Goal: Information Seeking & Learning: Check status

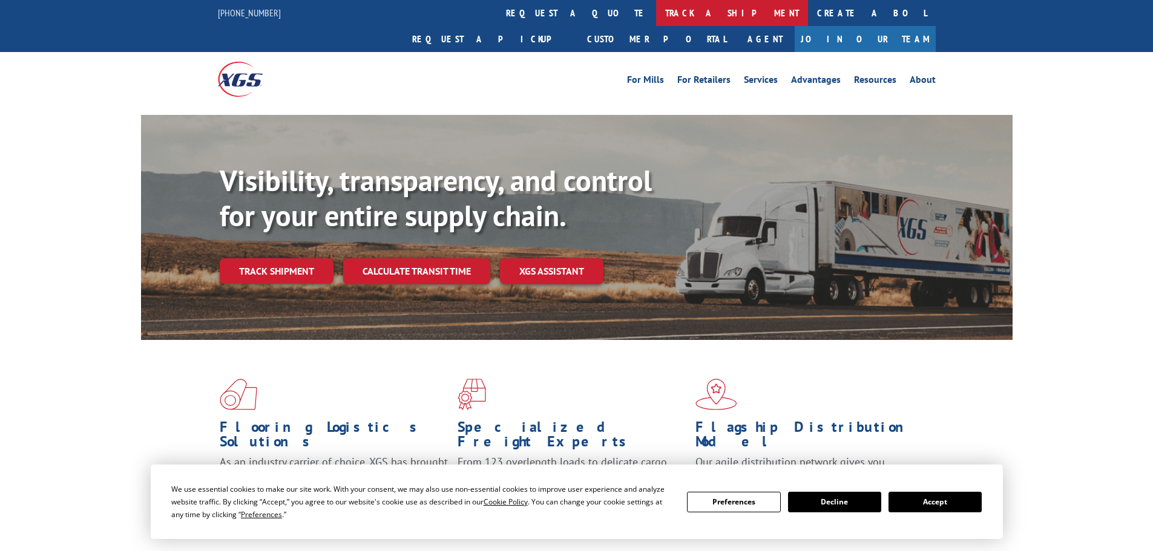
click at [656, 12] on link "track a shipment" at bounding box center [732, 13] width 152 height 26
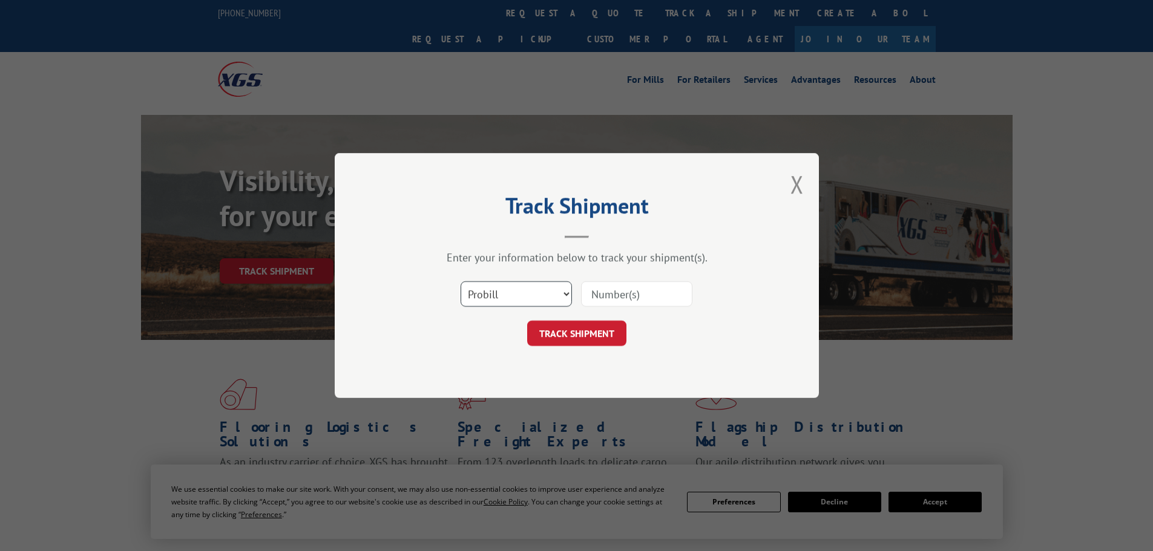
click at [504, 303] on select "Select category... Probill BOL PO" at bounding box center [516, 293] width 111 height 25
select select "bol"
click at [461, 281] on select "Select category... Probill BOL PO" at bounding box center [516, 293] width 111 height 25
click at [595, 293] on input at bounding box center [636, 293] width 111 height 25
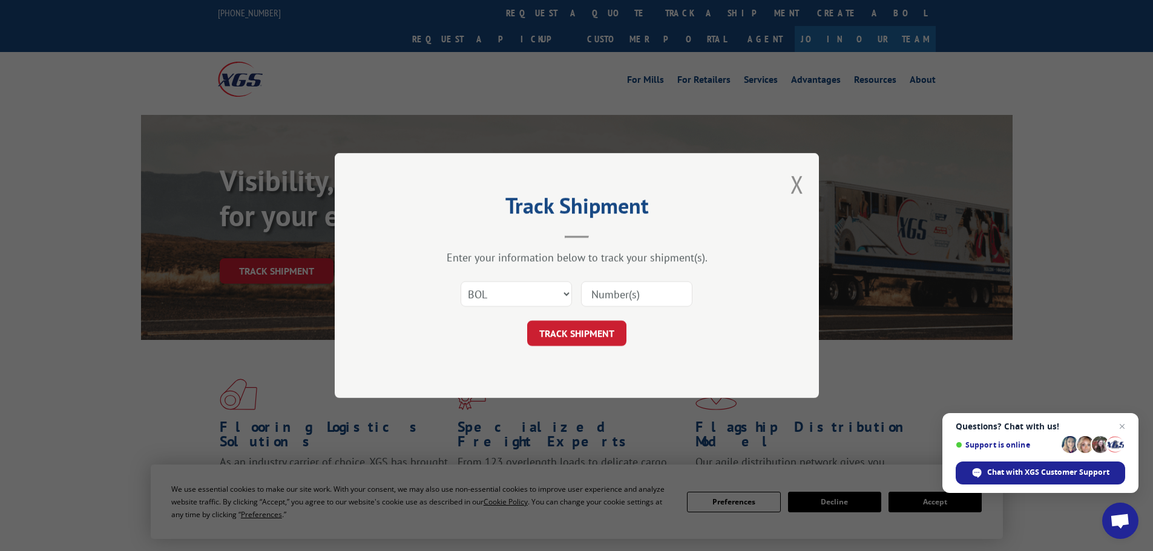
paste input "5221290"
type input "5221290"
click at [582, 334] on button "TRACK SHIPMENT" at bounding box center [576, 333] width 99 height 25
